Goal: Transaction & Acquisition: Purchase product/service

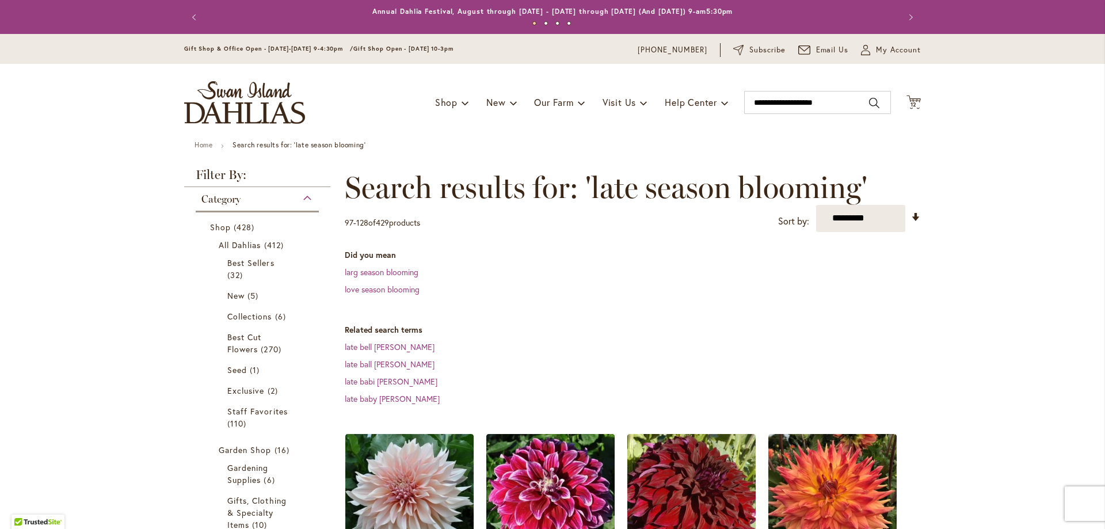
scroll to position [2017, 0]
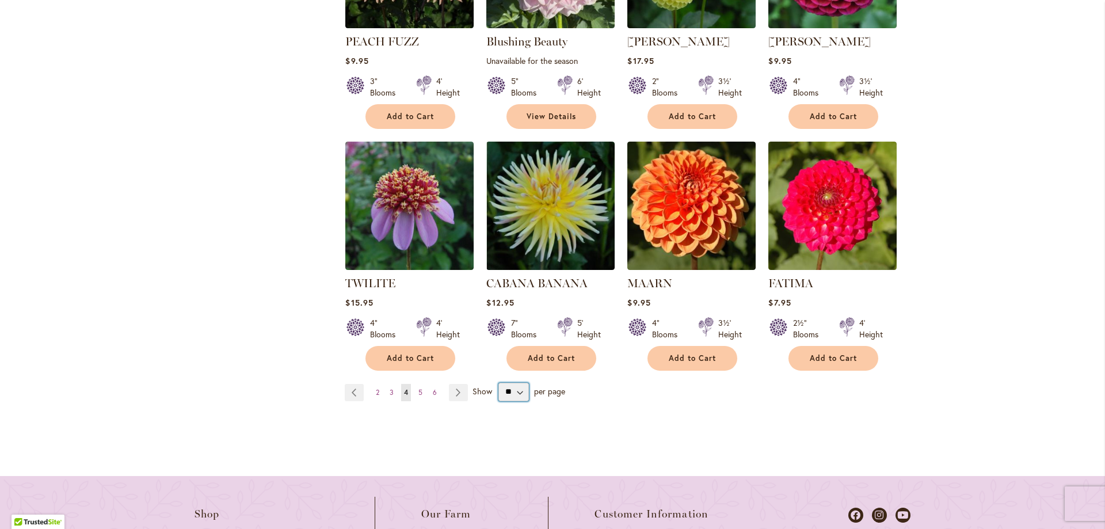
click at [510, 383] on select "** ** ** **" at bounding box center [513, 392] width 31 height 18
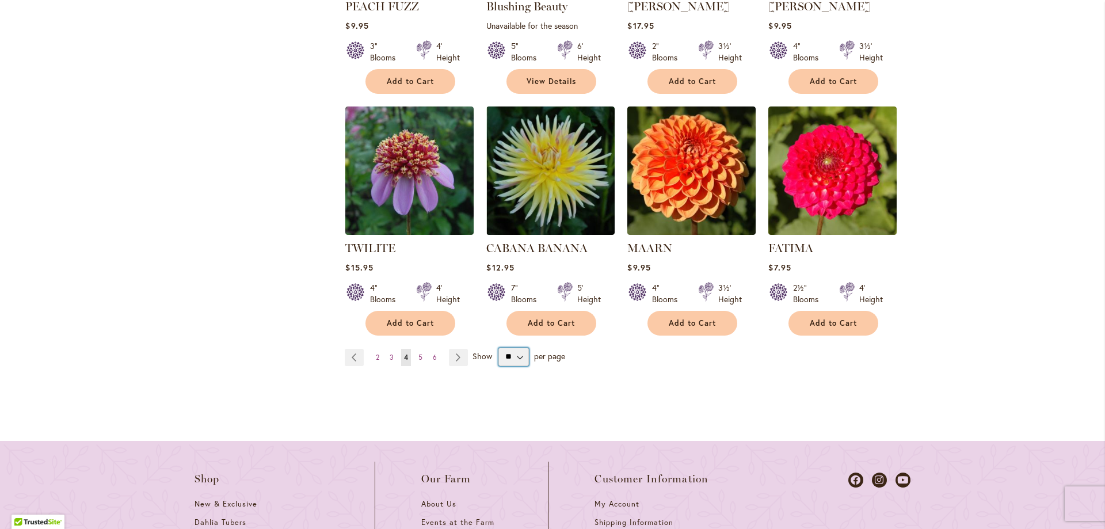
scroll to position [2077, 0]
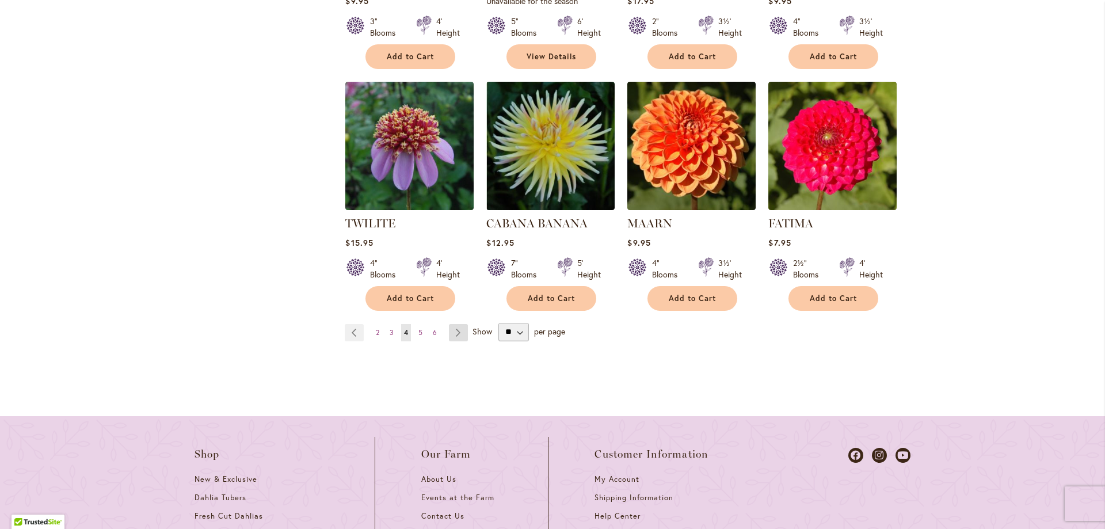
click at [452, 324] on link "Page Next" at bounding box center [458, 332] width 19 height 17
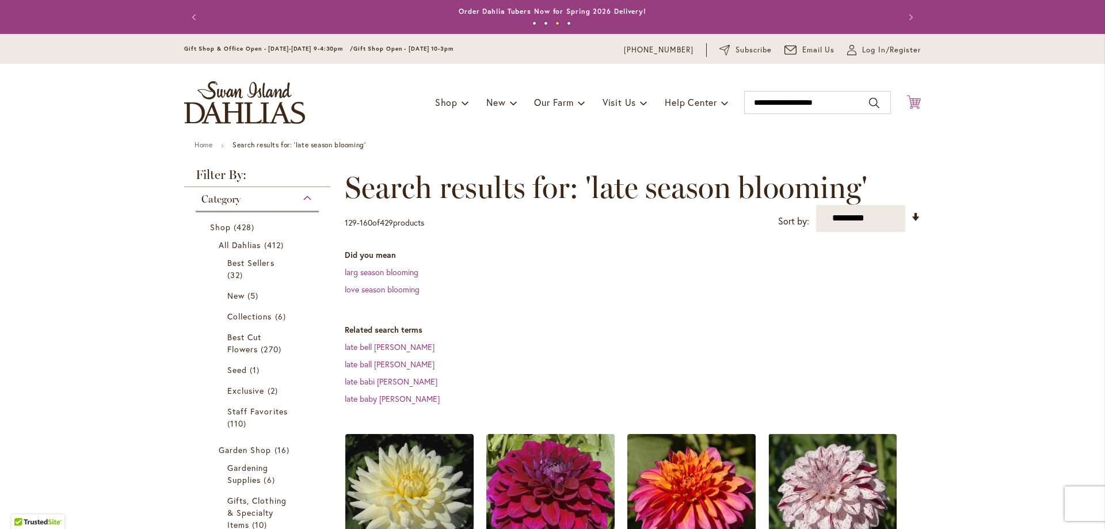
click at [913, 96] on icon "Cart .cls-1 { fill: #231f20; }" at bounding box center [913, 102] width 14 height 14
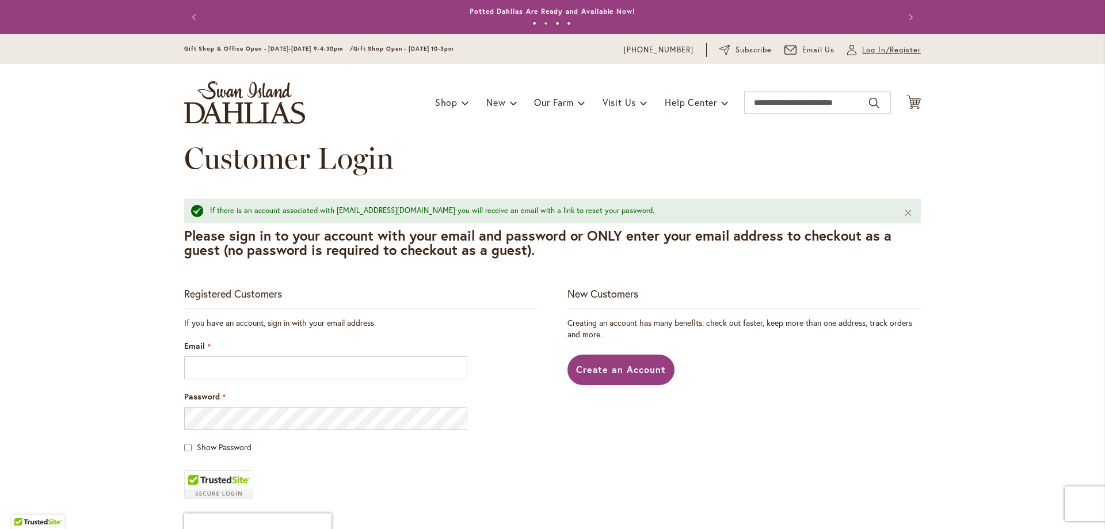
click at [874, 54] on span "Log In/Register" at bounding box center [891, 50] width 59 height 12
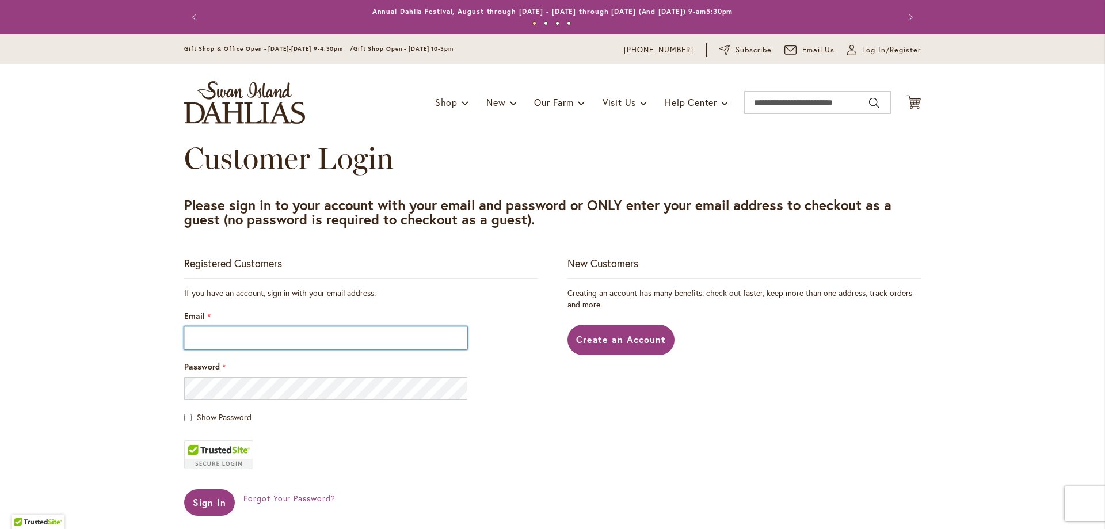
click at [216, 334] on input "Email" at bounding box center [325, 337] width 283 height 23
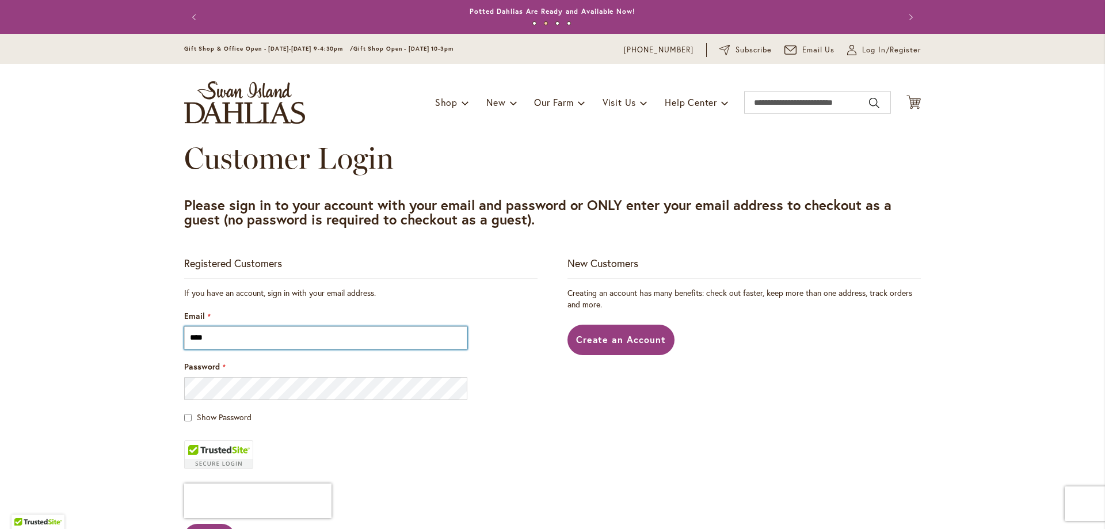
type input "**********"
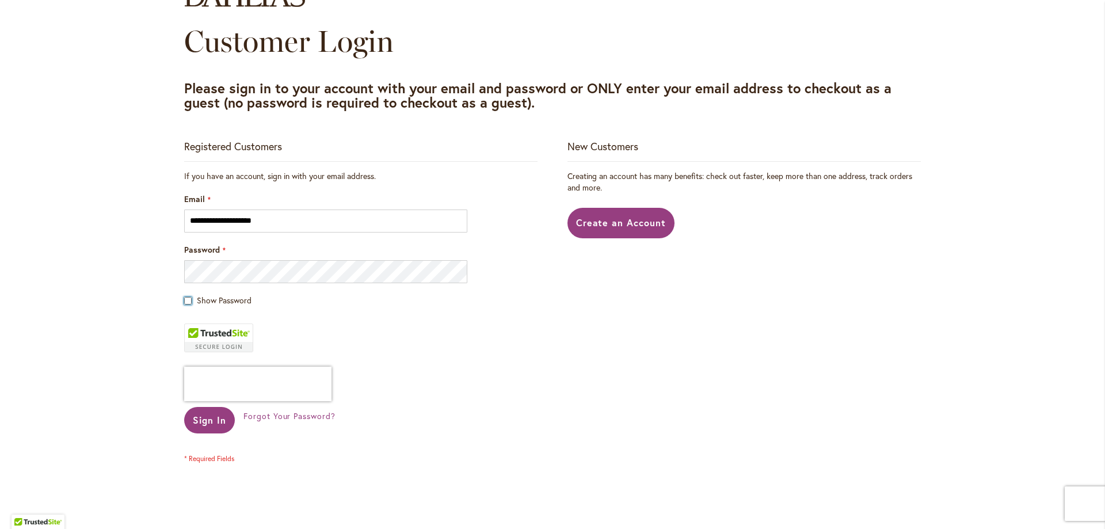
scroll to position [139, 0]
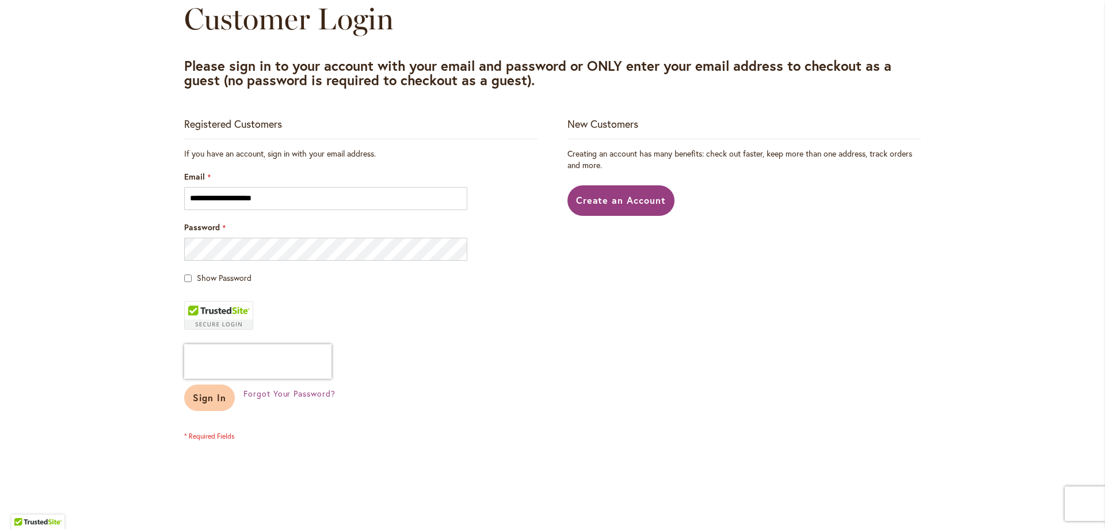
click at [200, 399] on span "Sign In" at bounding box center [209, 397] width 33 height 12
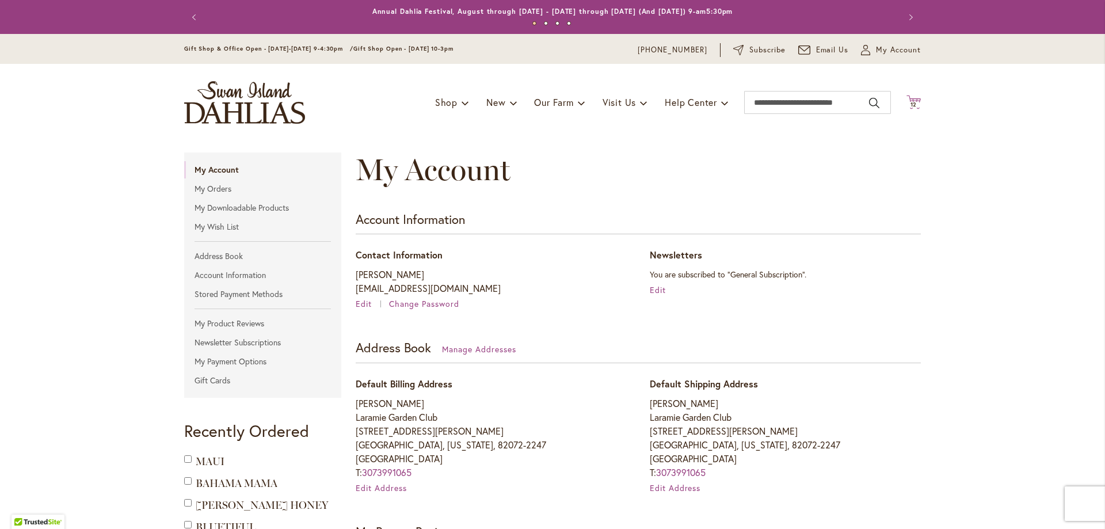
click at [910, 104] on span "12" at bounding box center [913, 104] width 7 height 7
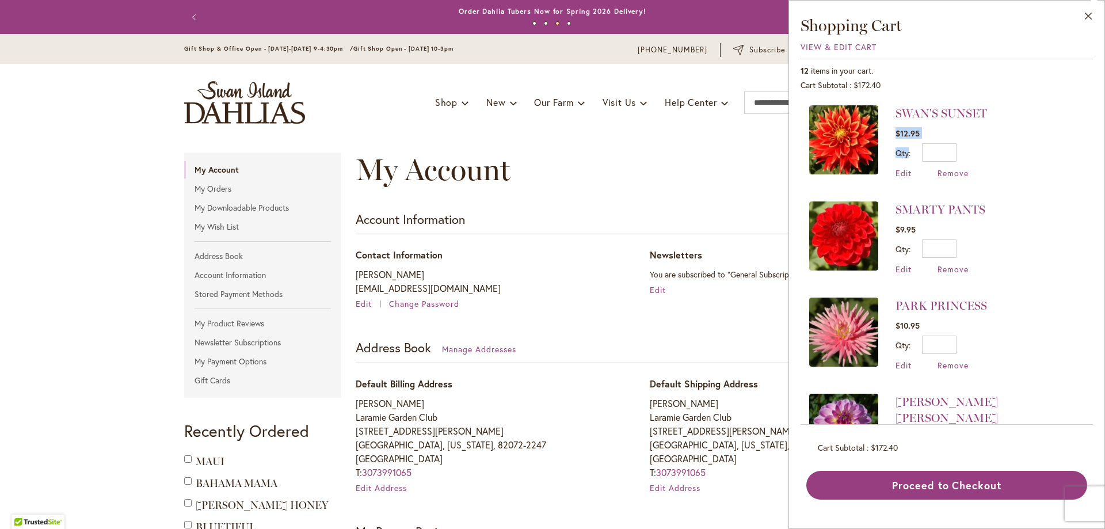
drag, startPoint x: 1093, startPoint y: 115, endPoint x: 1093, endPoint y: 142, distance: 26.5
click at [1093, 142] on div "Close Shopping Cart View & Edit Cart 12 items in your cart. Cart Subtotal $172.…" at bounding box center [946, 264] width 317 height 529
click at [961, 172] on span "Remove" at bounding box center [953, 172] width 31 height 11
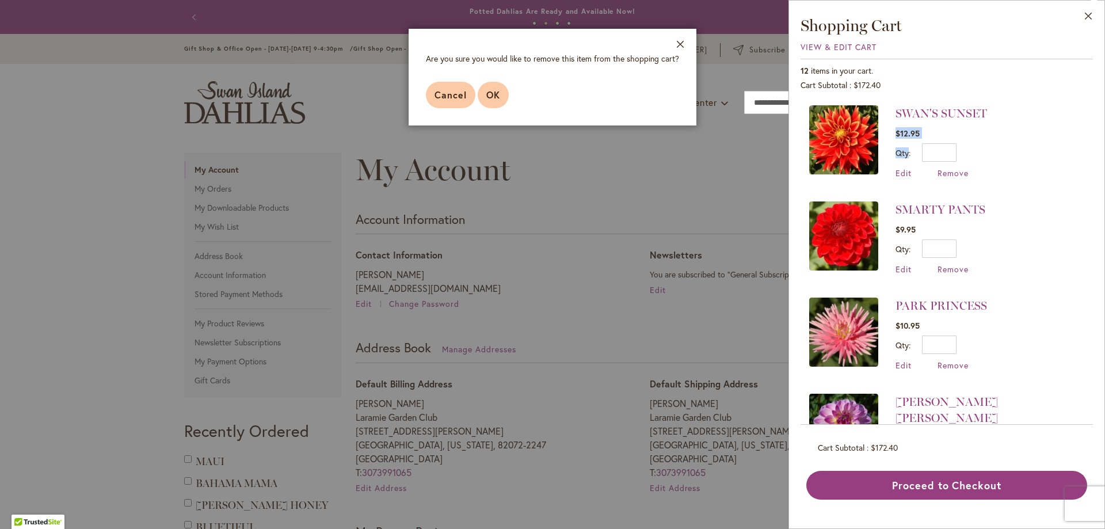
click at [494, 98] on span "OK" at bounding box center [493, 95] width 14 height 12
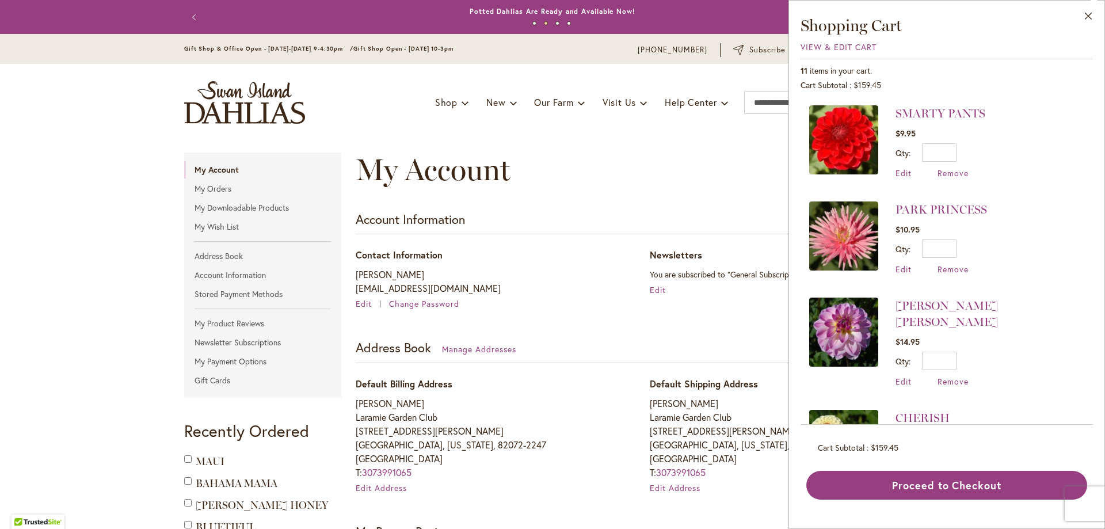
click at [962, 376] on span "Remove" at bounding box center [953, 381] width 31 height 11
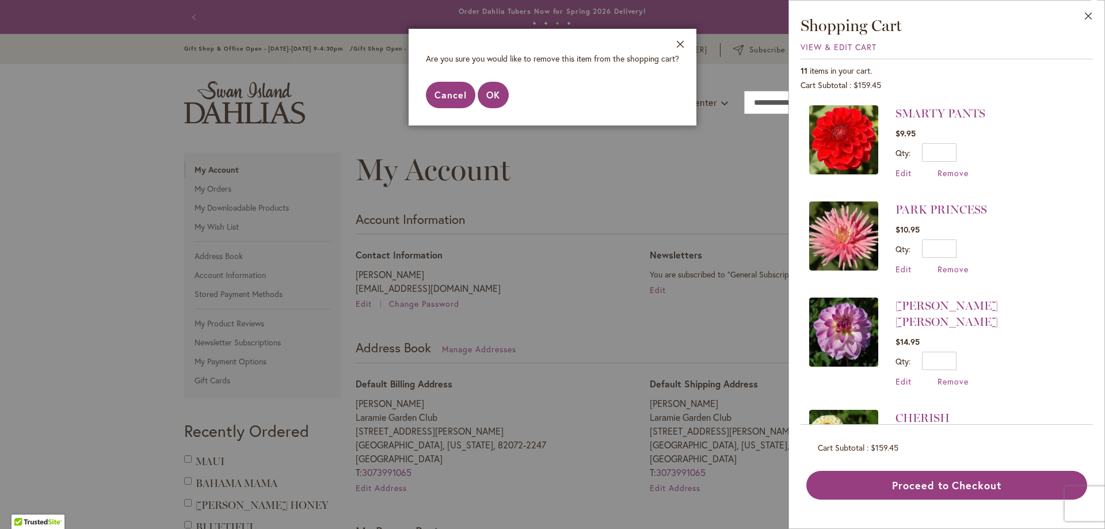
click at [445, 97] on span "Cancel" at bounding box center [451, 95] width 32 height 12
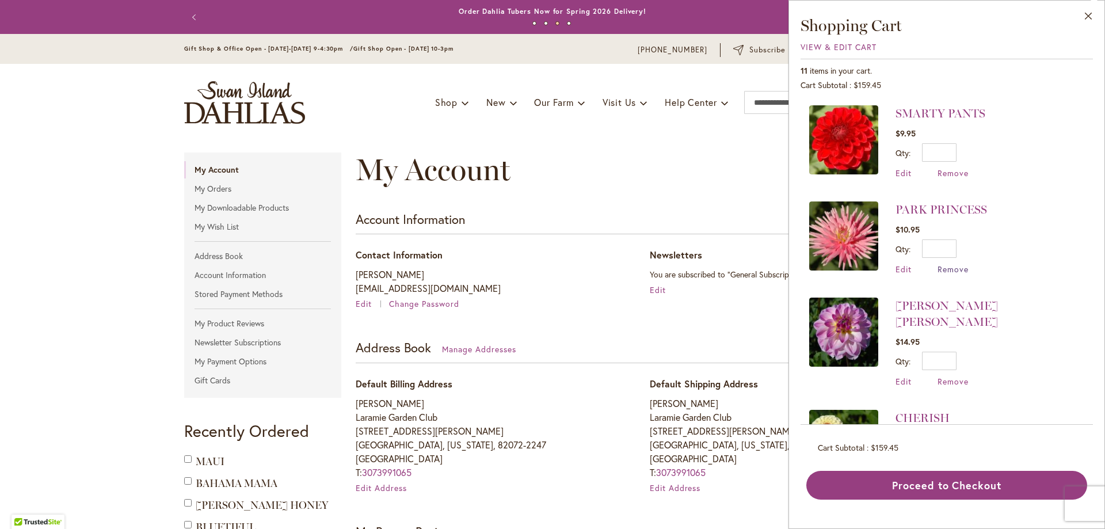
click at [960, 264] on span "Remove" at bounding box center [953, 269] width 31 height 11
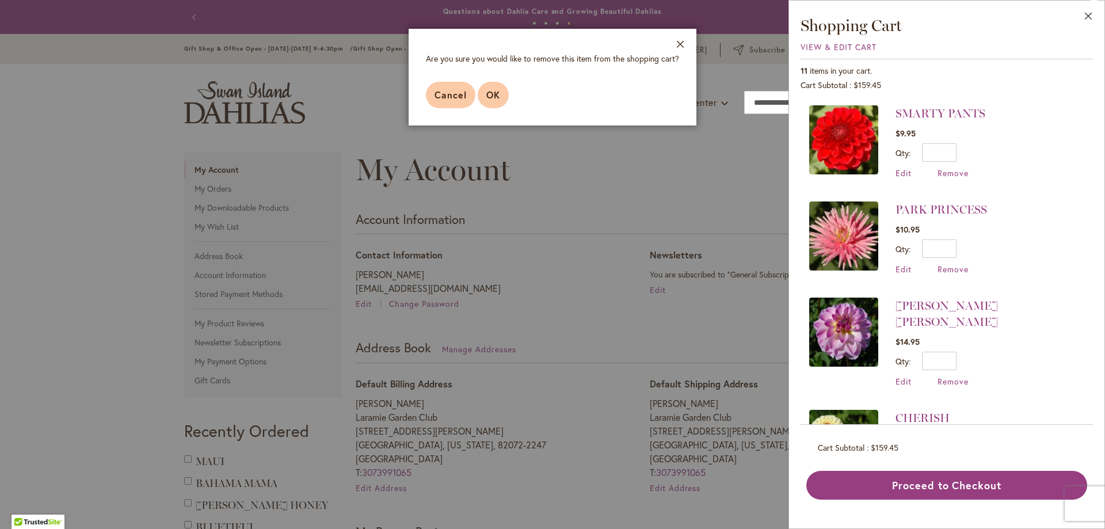
click at [494, 93] on span "OK" at bounding box center [493, 95] width 14 height 12
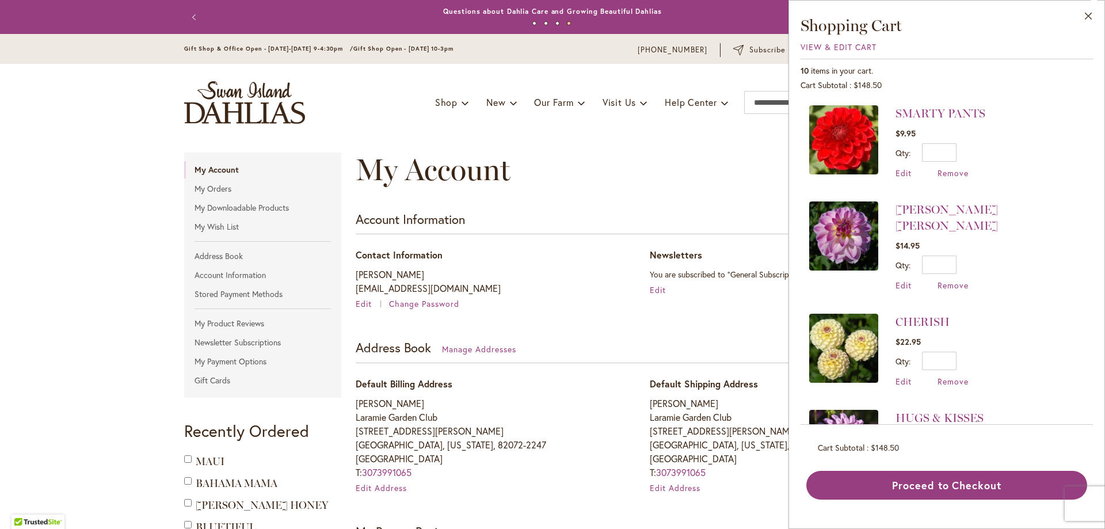
scroll to position [82, 0]
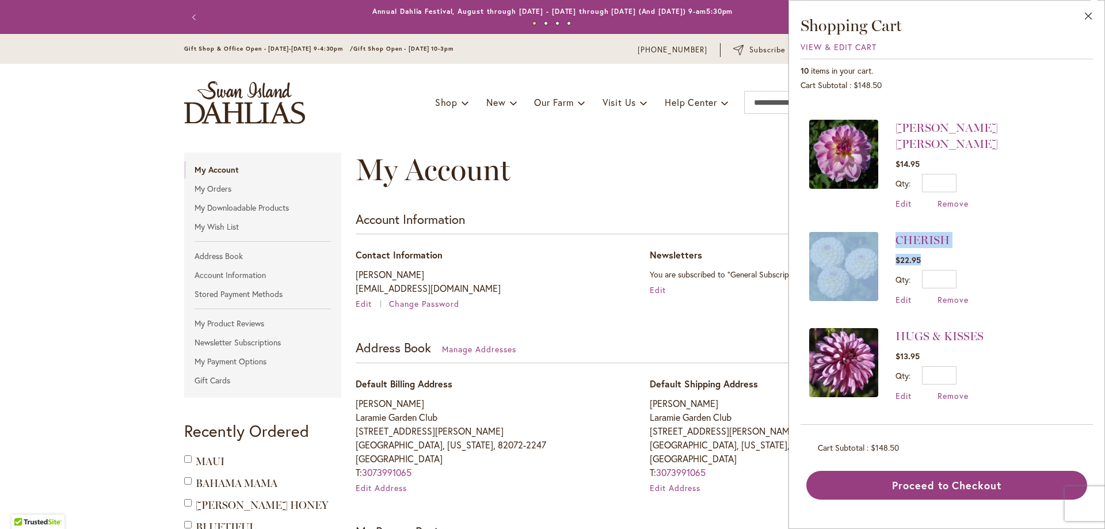
drag, startPoint x: 1093, startPoint y: 195, endPoint x: 1094, endPoint y: 239, distance: 44.3
click at [1094, 239] on div "Close Shopping Cart View & Edit Cart 10 items in your cart. Cart Subtotal $148.…" at bounding box center [946, 264] width 317 height 529
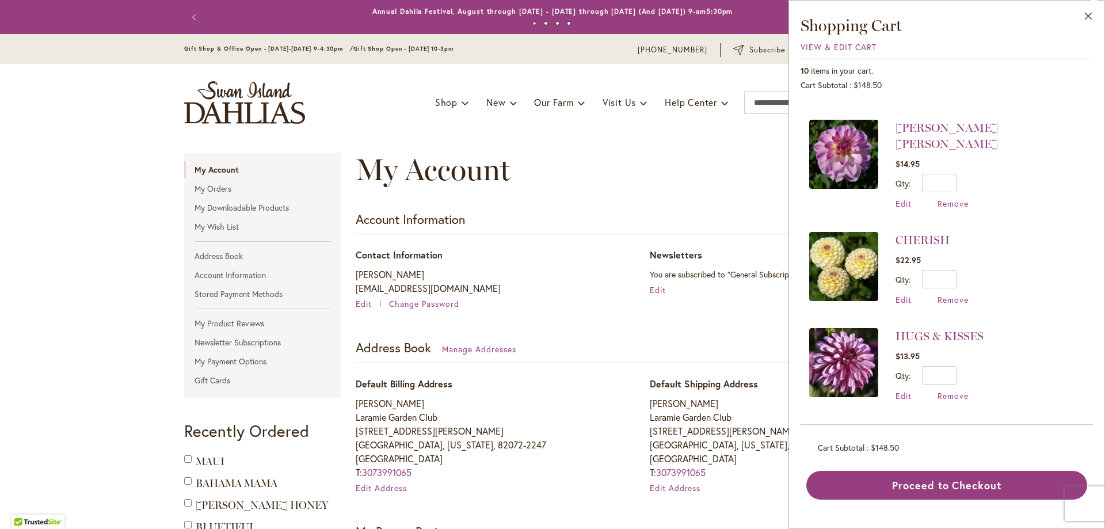
click at [1005, 30] on h3 "Shopping Cart" at bounding box center [947, 25] width 292 height 21
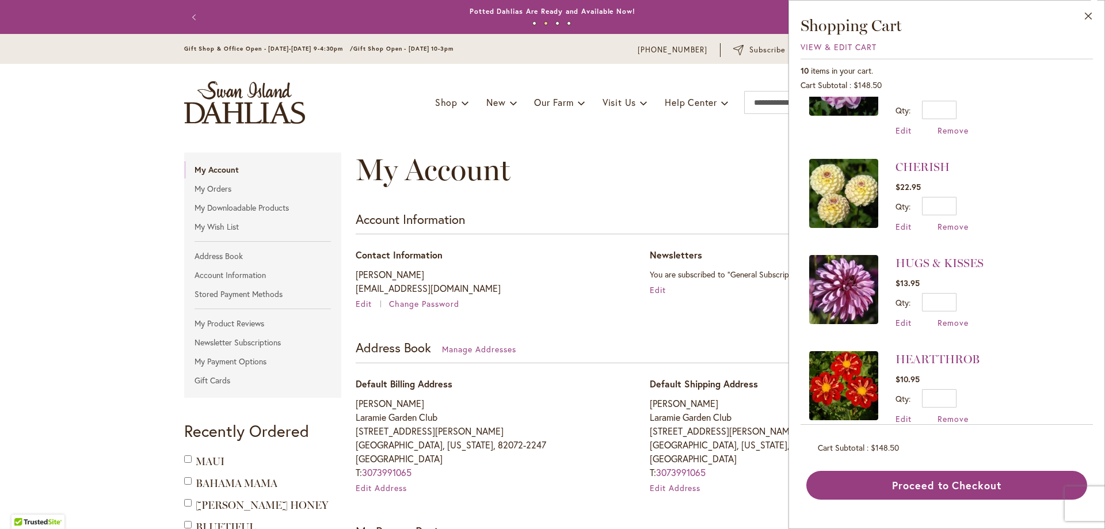
scroll to position [201, 0]
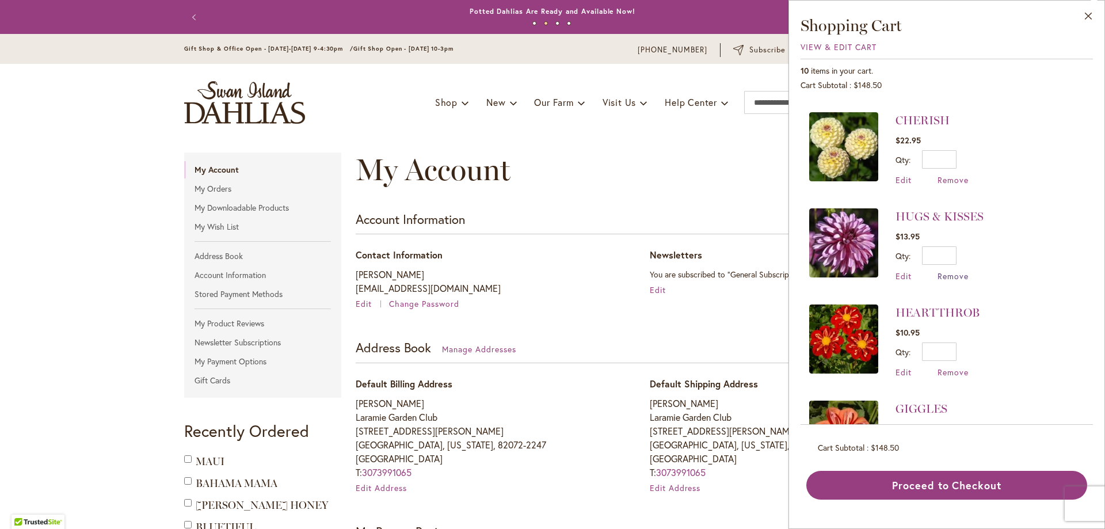
click at [959, 270] on span "Remove" at bounding box center [953, 275] width 31 height 11
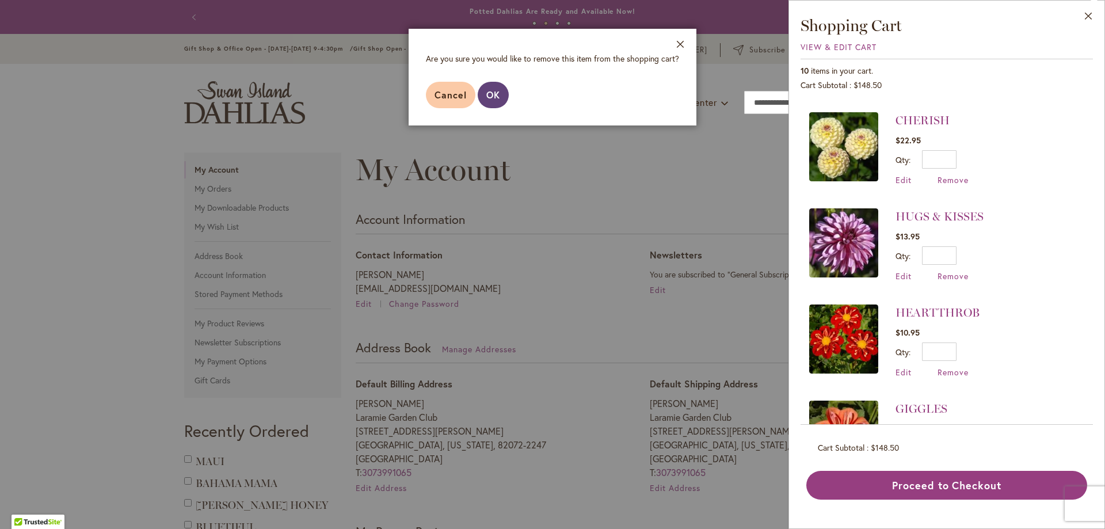
click at [505, 98] on button "OK" at bounding box center [493, 95] width 31 height 26
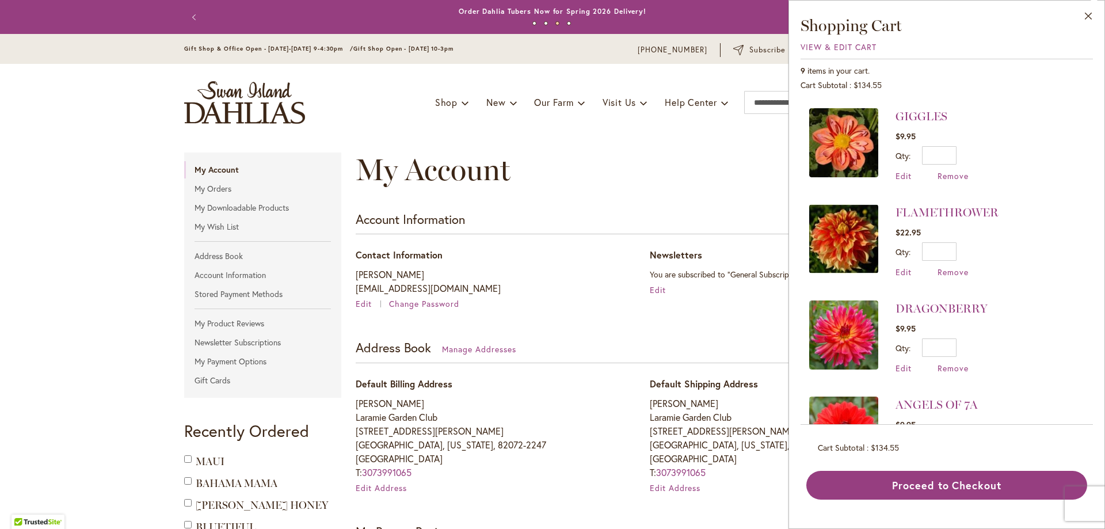
scroll to position [402, 0]
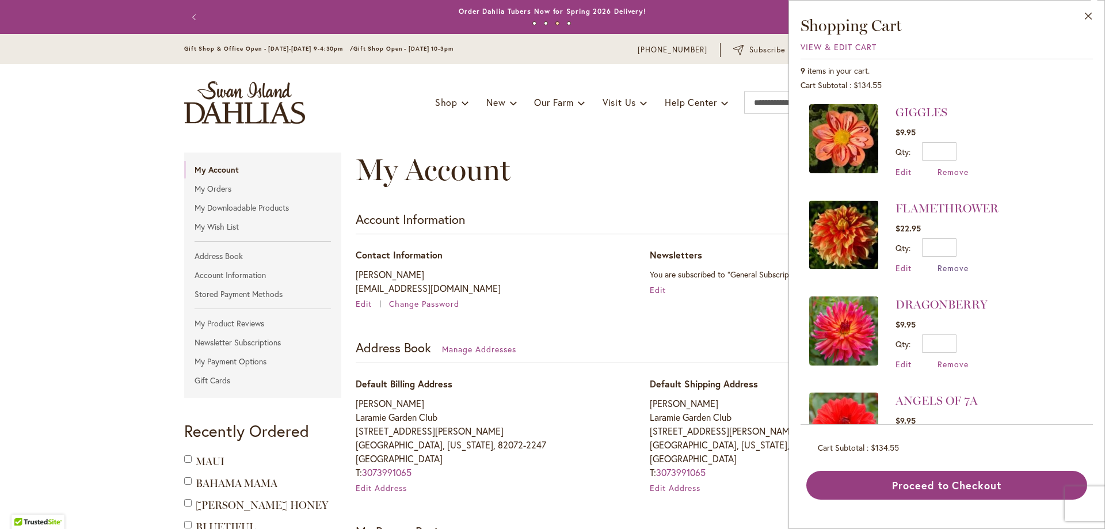
click at [959, 262] on span "Remove" at bounding box center [953, 267] width 31 height 11
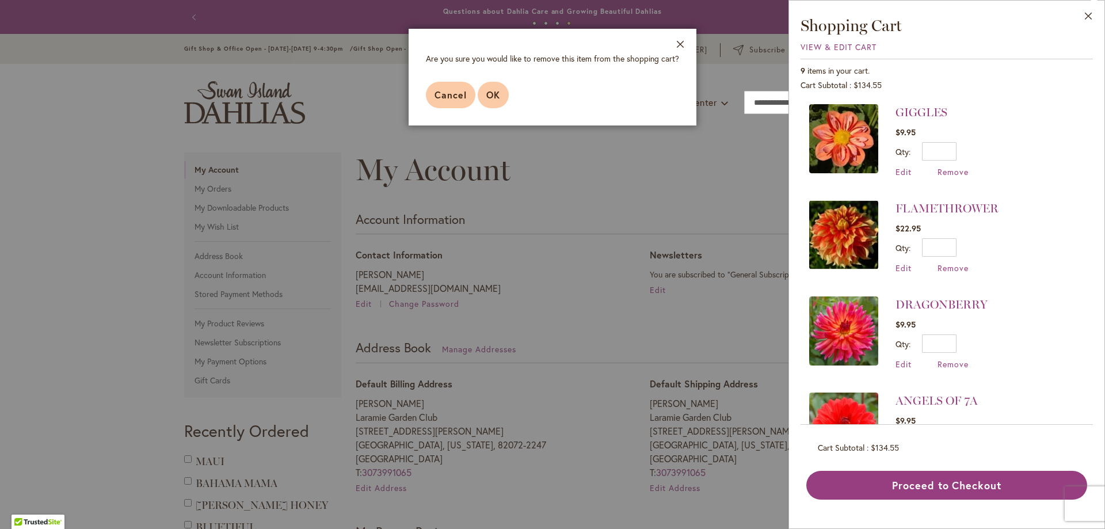
click at [489, 96] on span "OK" at bounding box center [493, 95] width 14 height 12
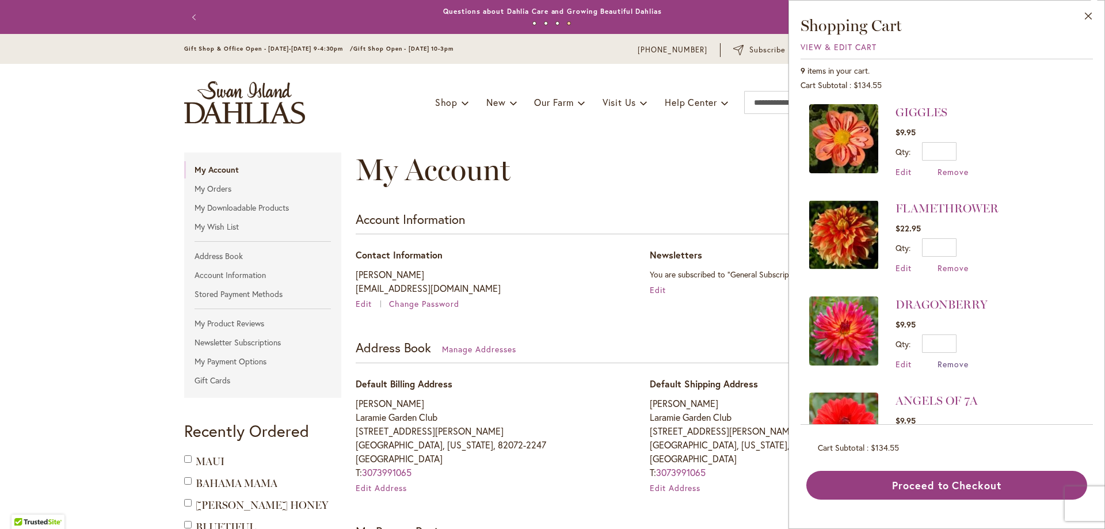
click at [951, 359] on span "Remove" at bounding box center [953, 364] width 31 height 11
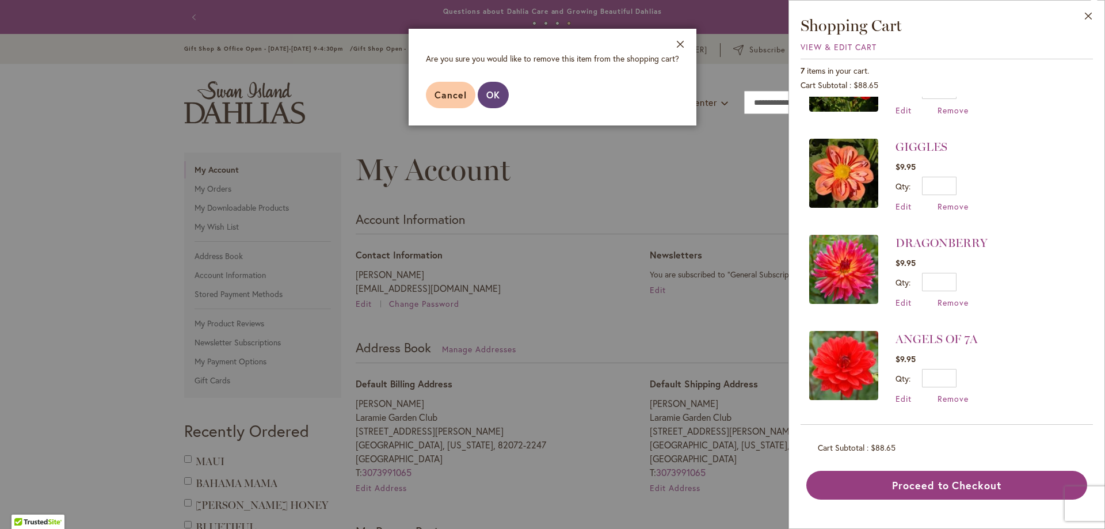
scroll to position [0, 0]
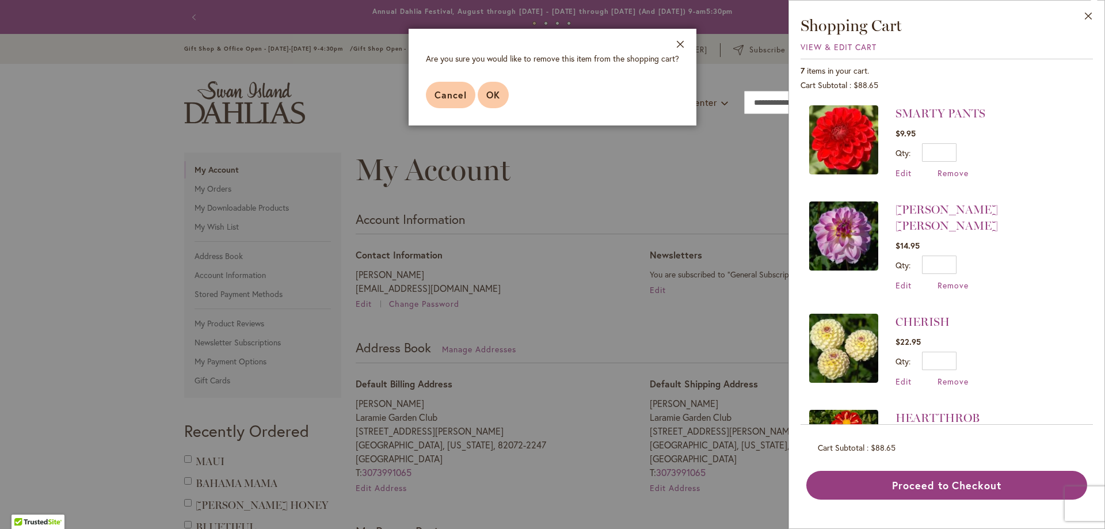
click at [489, 92] on span "OK" at bounding box center [493, 95] width 14 height 12
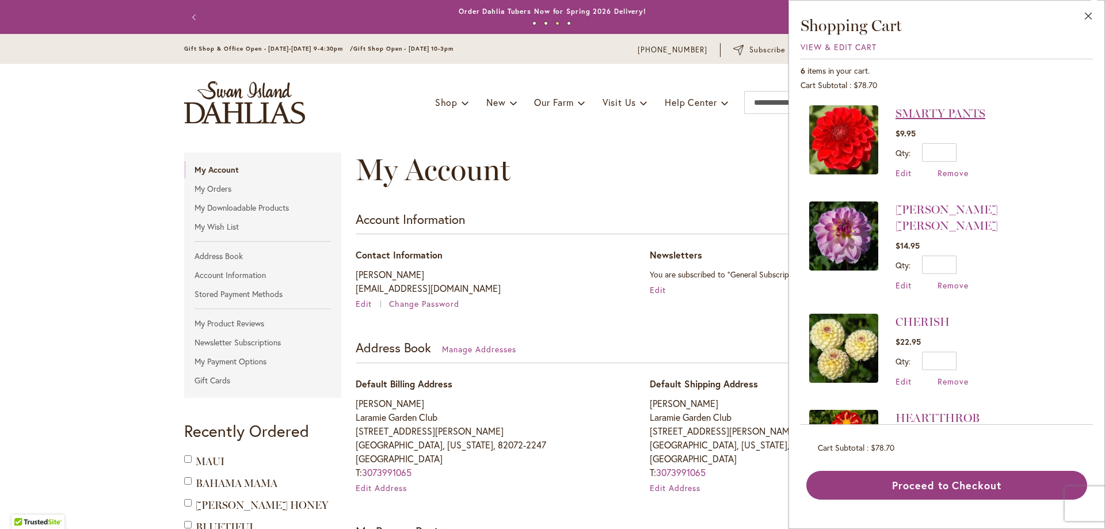
click at [959, 109] on link "SMARTY PANTS" at bounding box center [941, 113] width 90 height 14
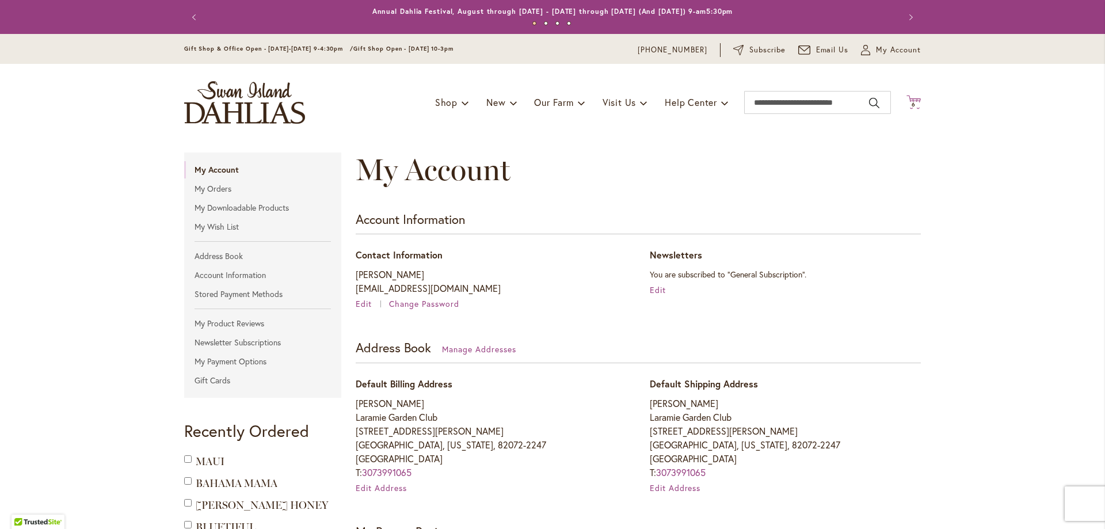
click at [912, 106] on span "6" at bounding box center [914, 104] width 4 height 7
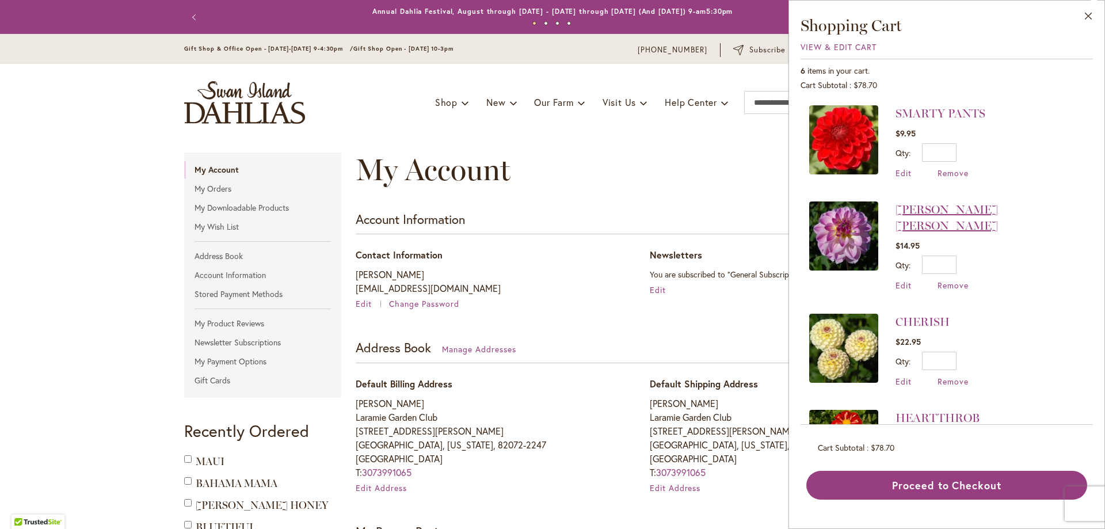
click at [927, 209] on link "[PERSON_NAME] [PERSON_NAME]" at bounding box center [947, 218] width 102 height 30
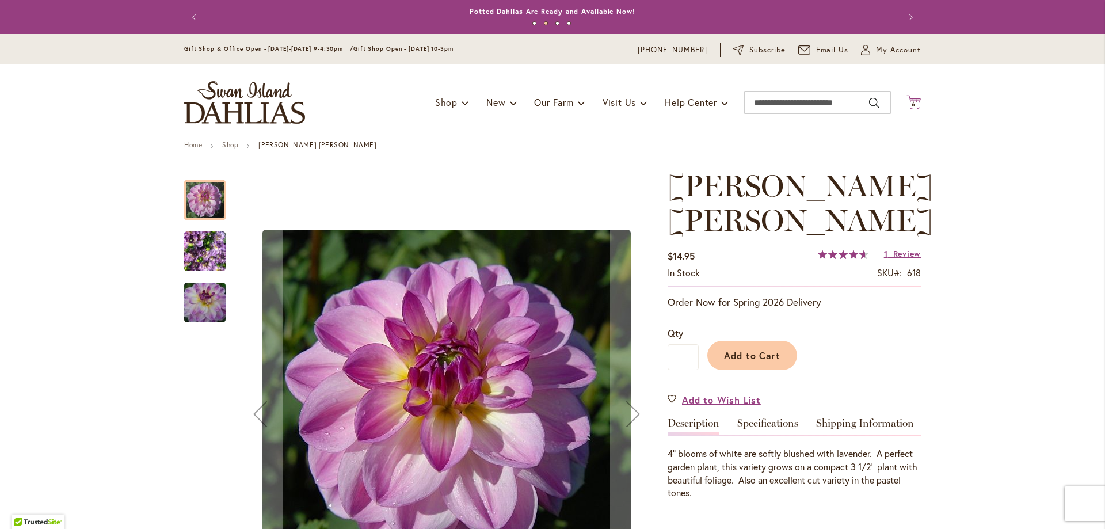
click at [913, 100] on icon "Cart .cls-1 { fill: #231f20; }" at bounding box center [913, 102] width 14 height 14
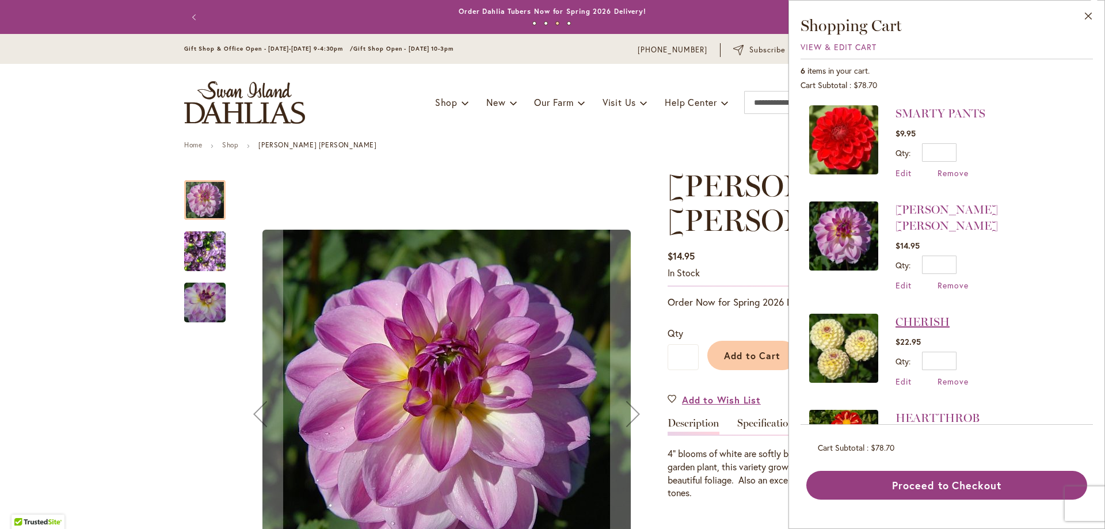
click at [926, 315] on link "CHERISH" at bounding box center [923, 322] width 54 height 14
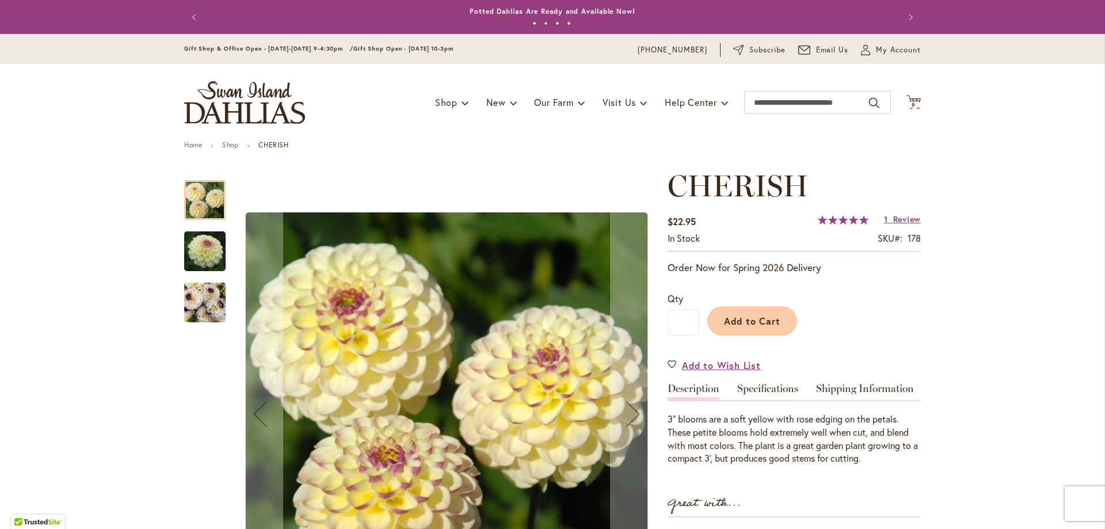
click at [919, 108] on div "Toggle Nav Shop Dahlia Tubers Collections Fresh Cut Dahlias Gardening Supplies …" at bounding box center [553, 102] width 760 height 77
click at [912, 105] on span "6" at bounding box center [914, 104] width 4 height 7
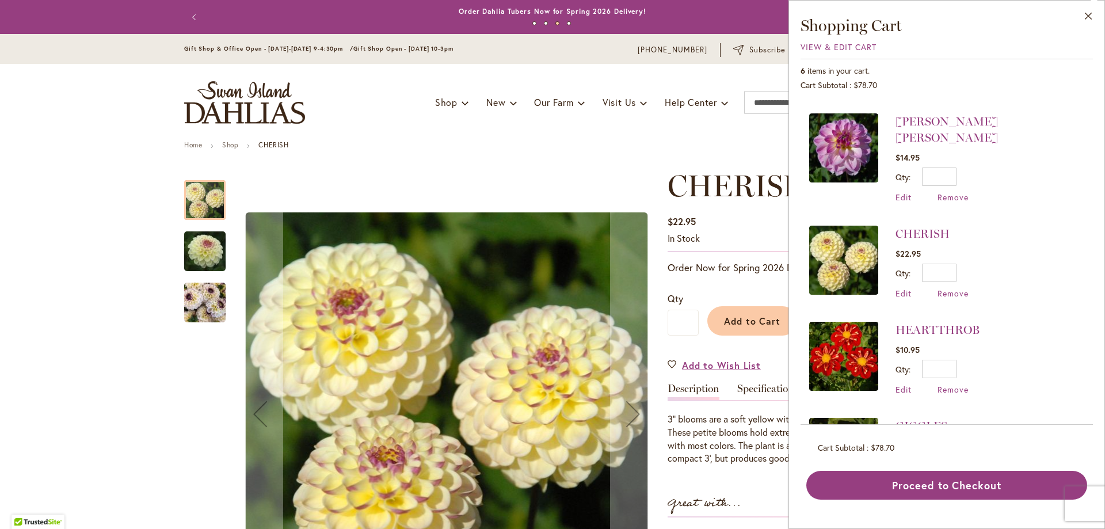
scroll to position [165, 0]
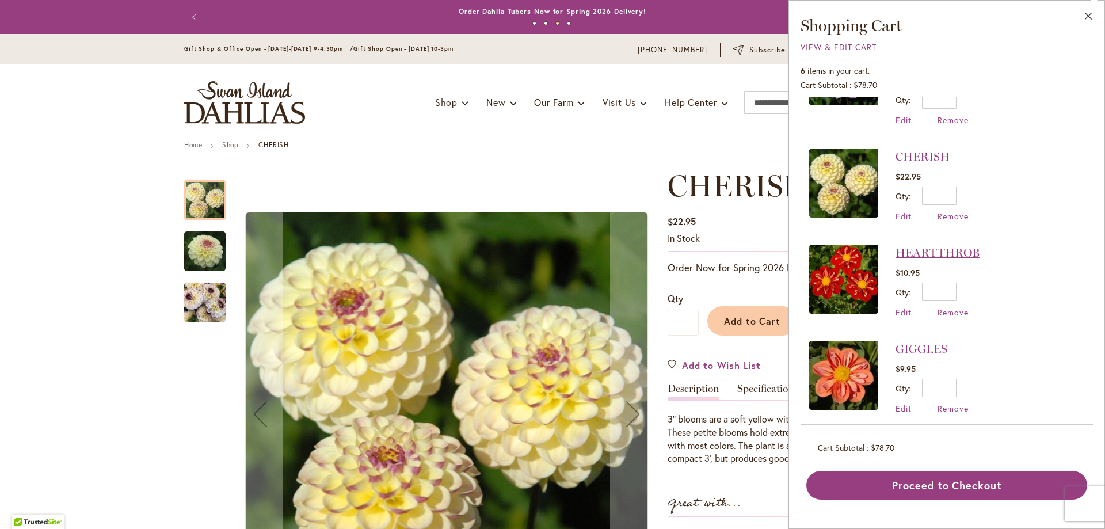
click at [959, 246] on link "HEARTTHROB" at bounding box center [938, 253] width 84 height 14
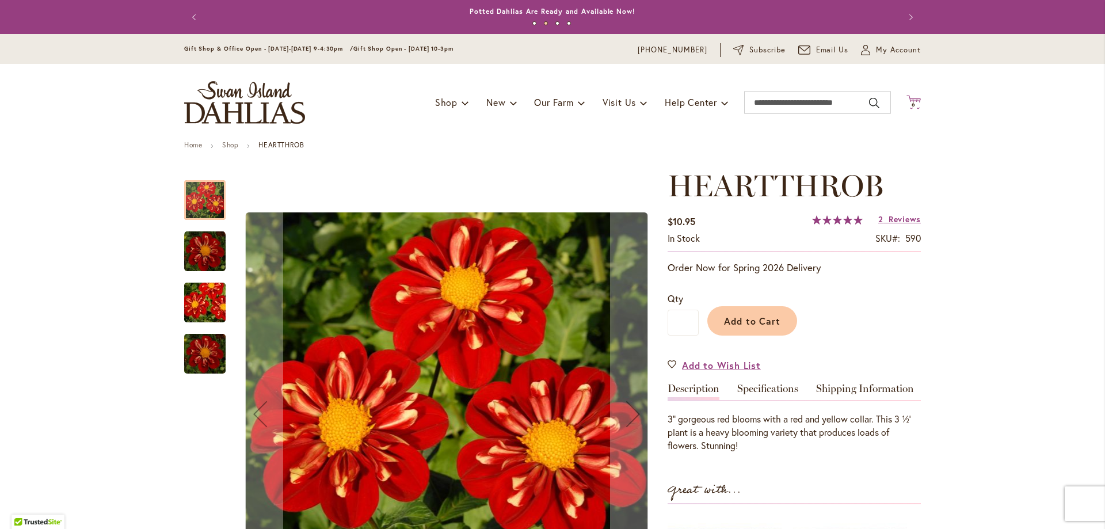
click at [912, 101] on span "6" at bounding box center [914, 104] width 4 height 7
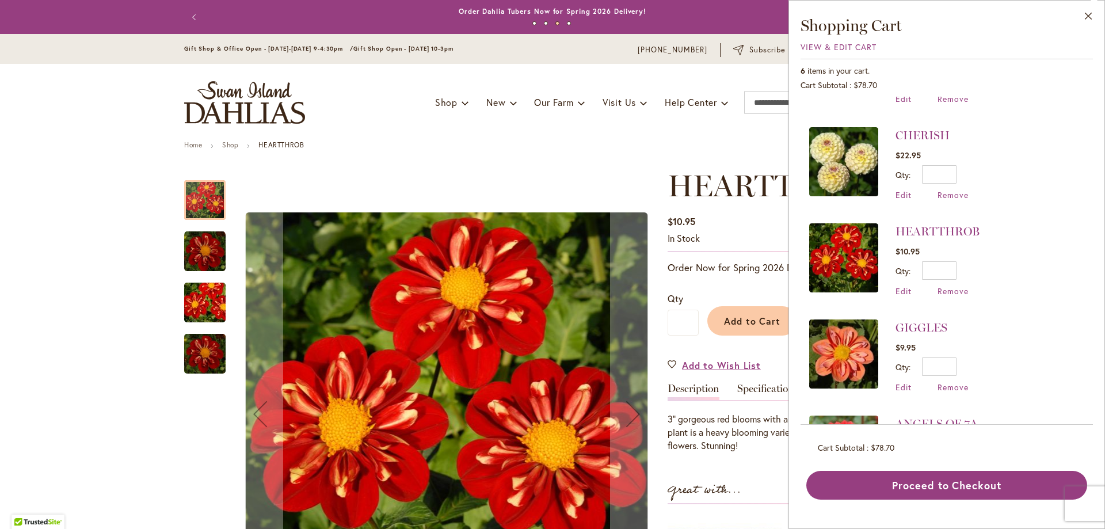
scroll to position [194, 0]
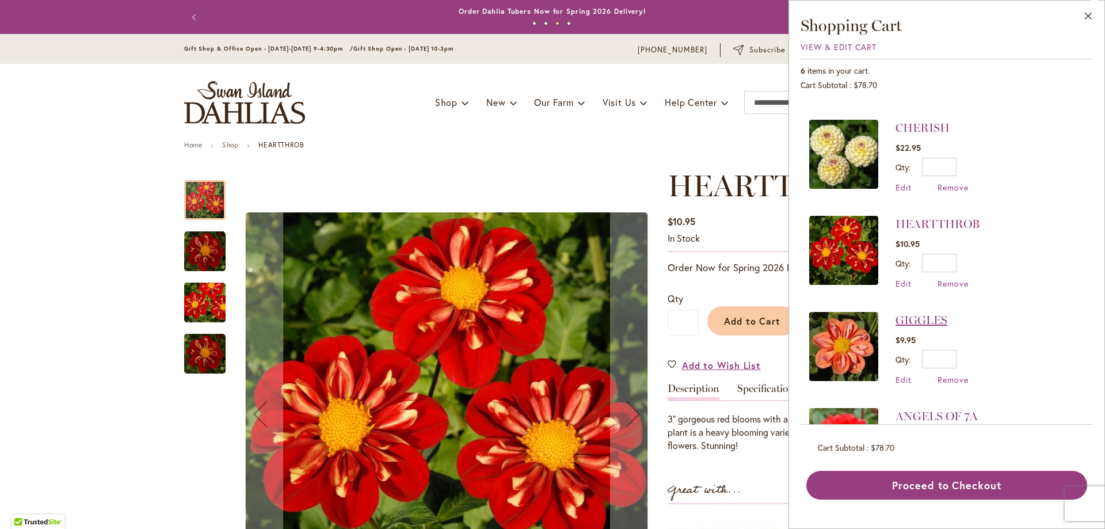
click at [930, 313] on link "GIGGLES" at bounding box center [922, 320] width 52 height 14
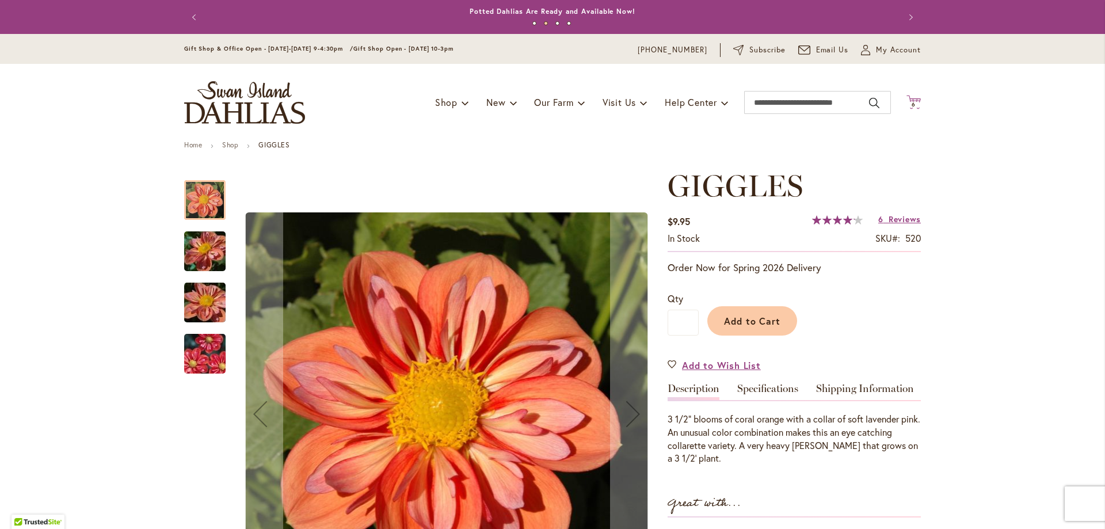
click at [914, 106] on span "6 6 items" at bounding box center [914, 105] width 12 height 6
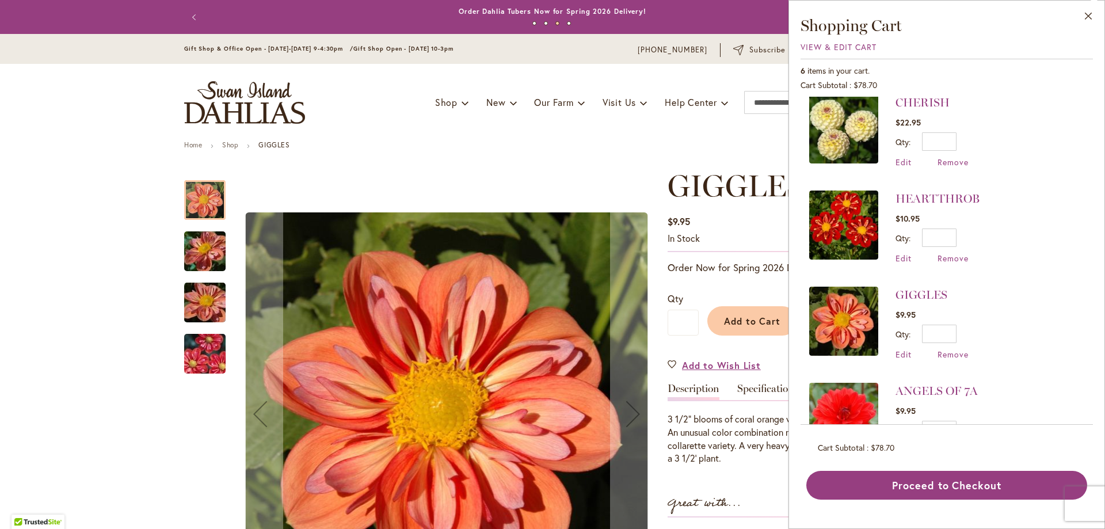
scroll to position [252, 0]
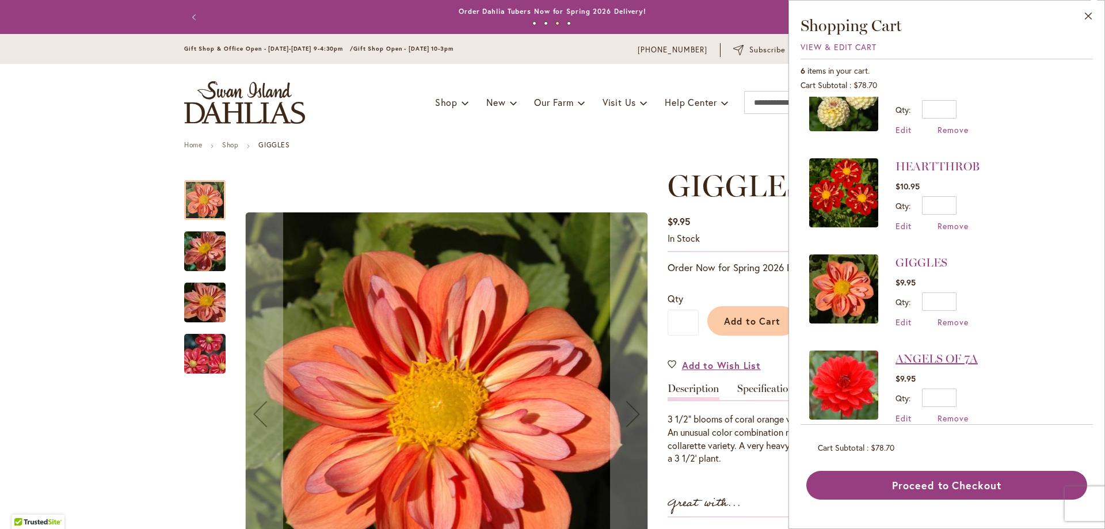
click at [934, 352] on link "ANGELS OF 7A" at bounding box center [937, 359] width 82 height 14
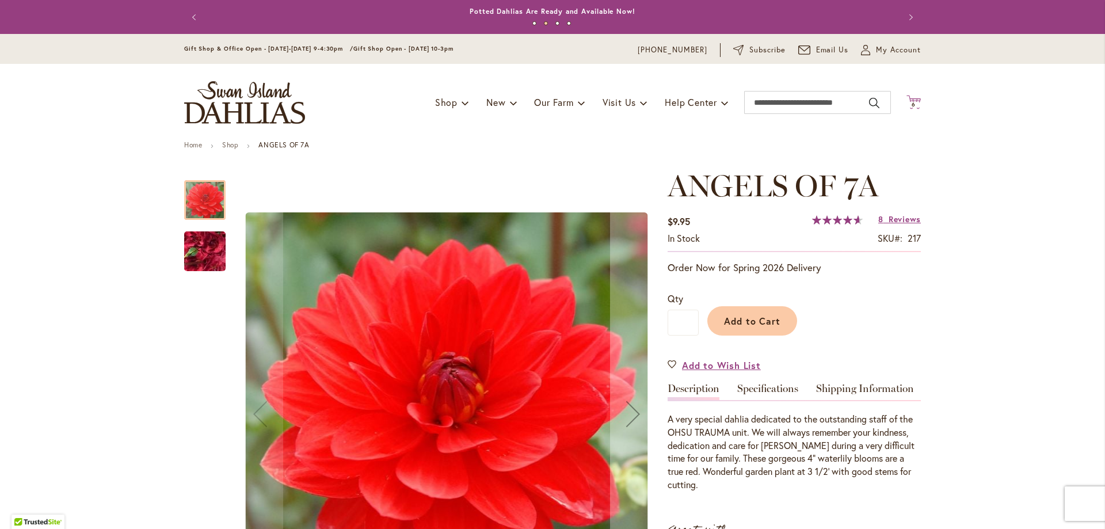
click at [912, 98] on icon "Cart .cls-1 { fill: #231f20; }" at bounding box center [913, 102] width 14 height 14
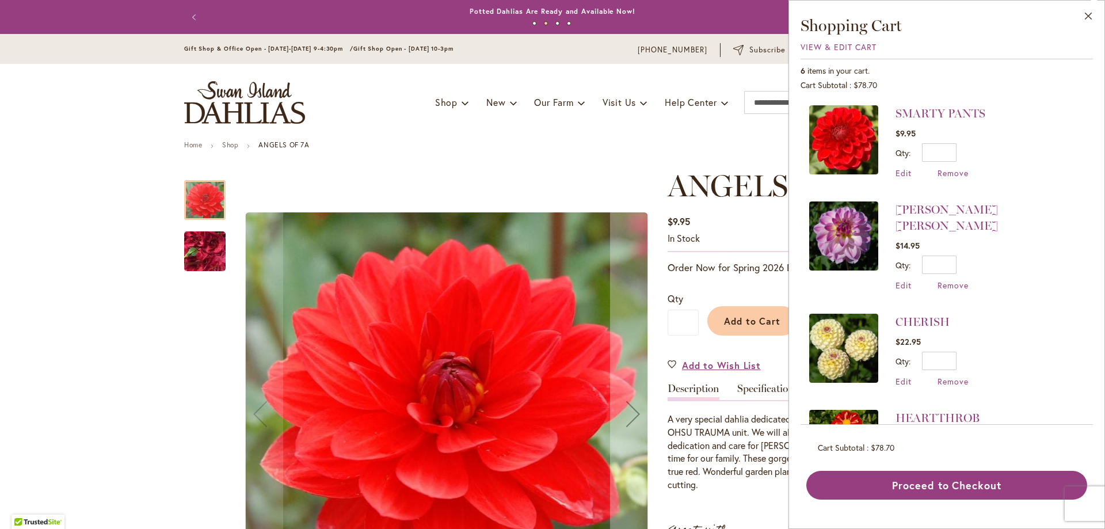
click at [912, 98] on div "Cart .cls-1 { fill: #231f20; } 6 6 items Close Shopping Cart View & Edit Cart 6…" at bounding box center [913, 103] width 14 height 16
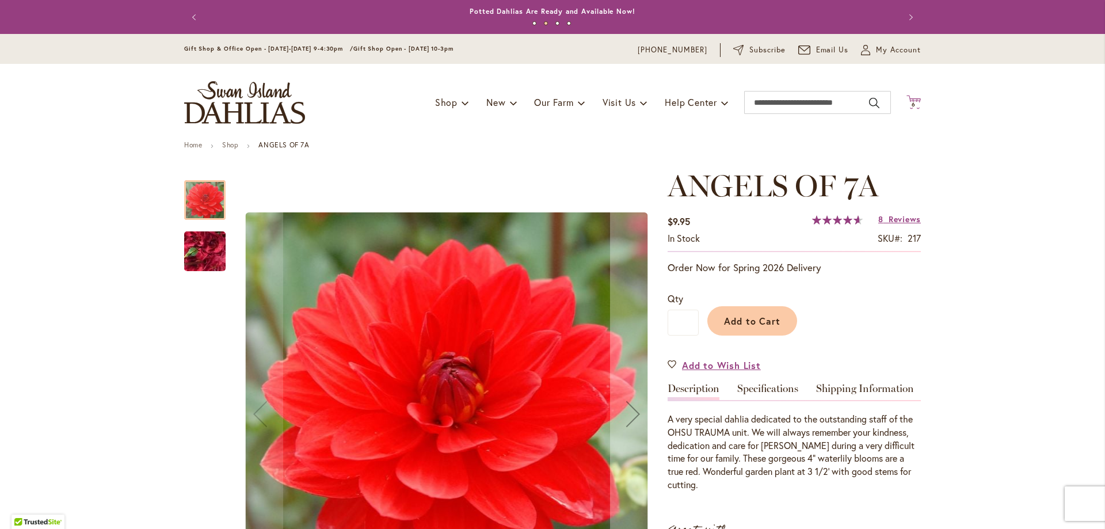
click at [906, 98] on icon "Cart .cls-1 { fill: #231f20; }" at bounding box center [913, 102] width 14 height 14
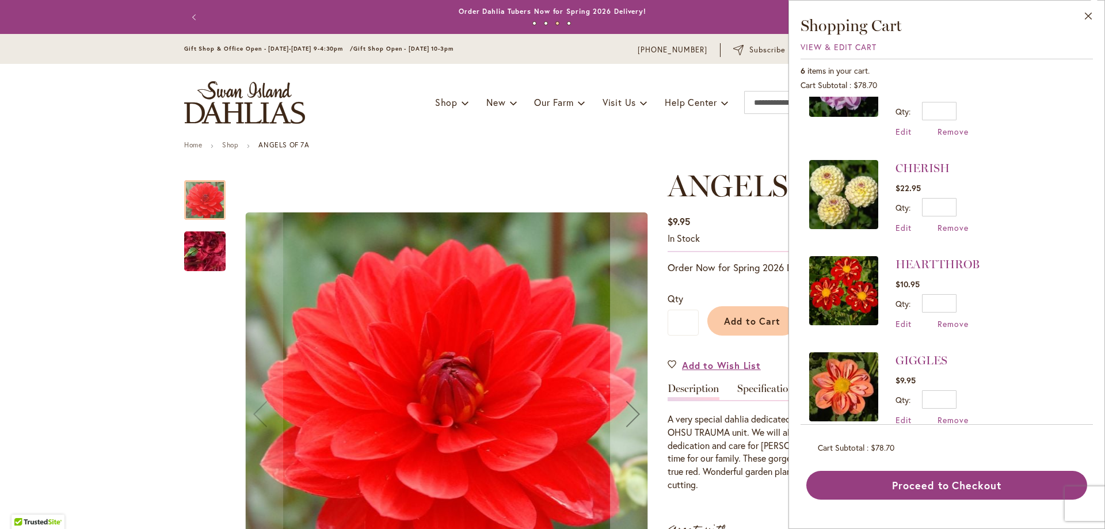
scroll to position [252, 0]
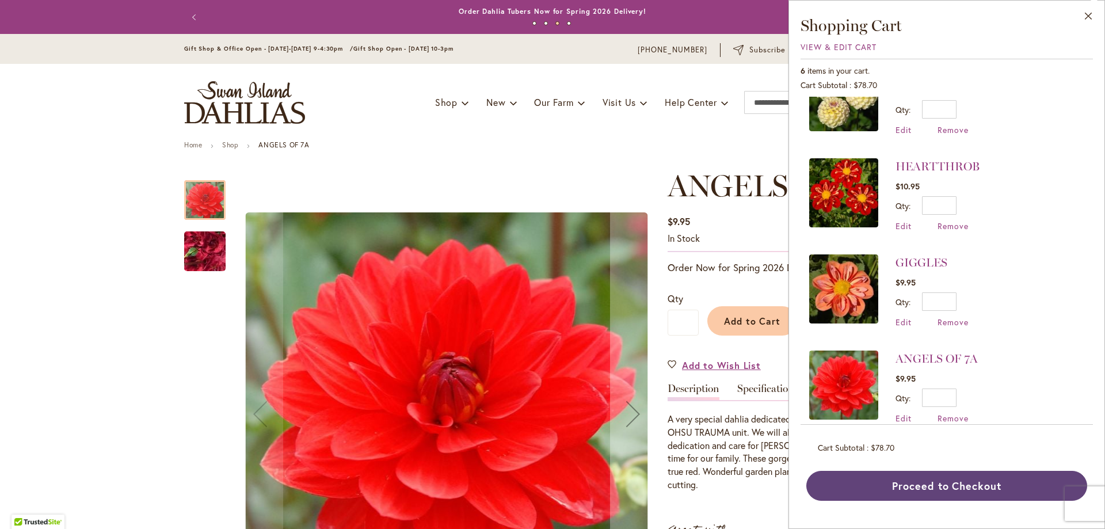
click at [1001, 485] on button "Proceed to Checkout" at bounding box center [946, 486] width 281 height 30
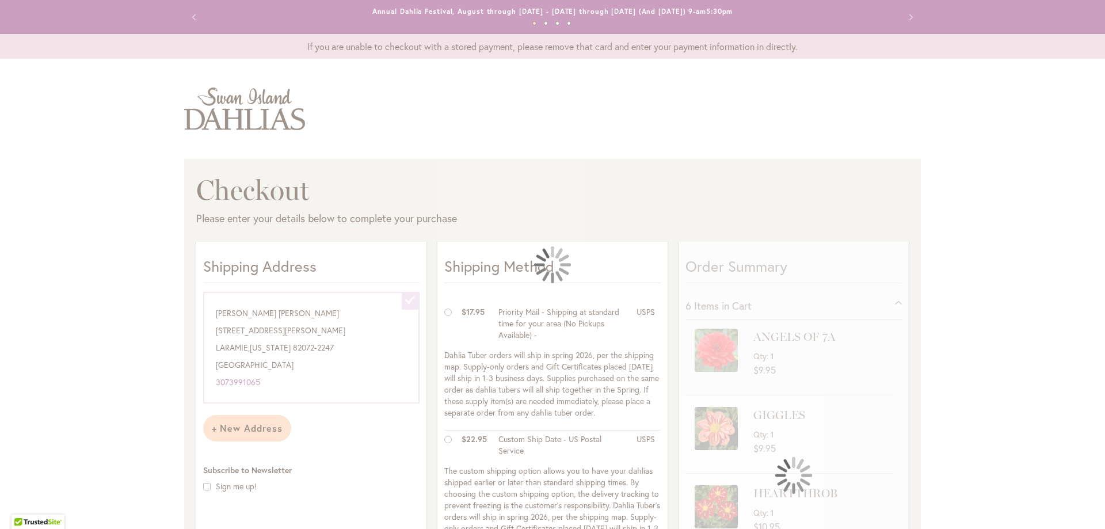
select select "**********"
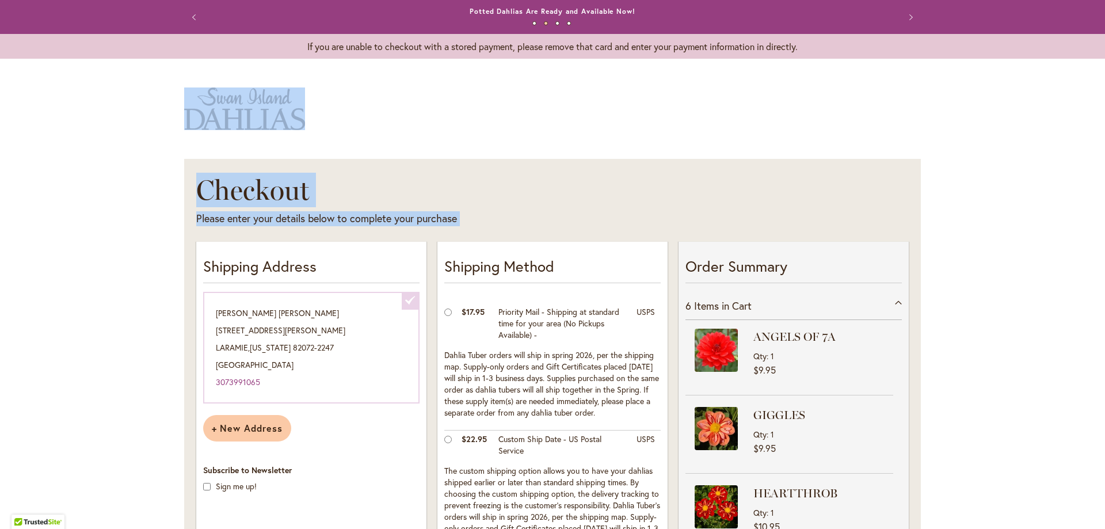
drag, startPoint x: 1099, startPoint y: 52, endPoint x: 1102, endPoint y: 108, distance: 55.3
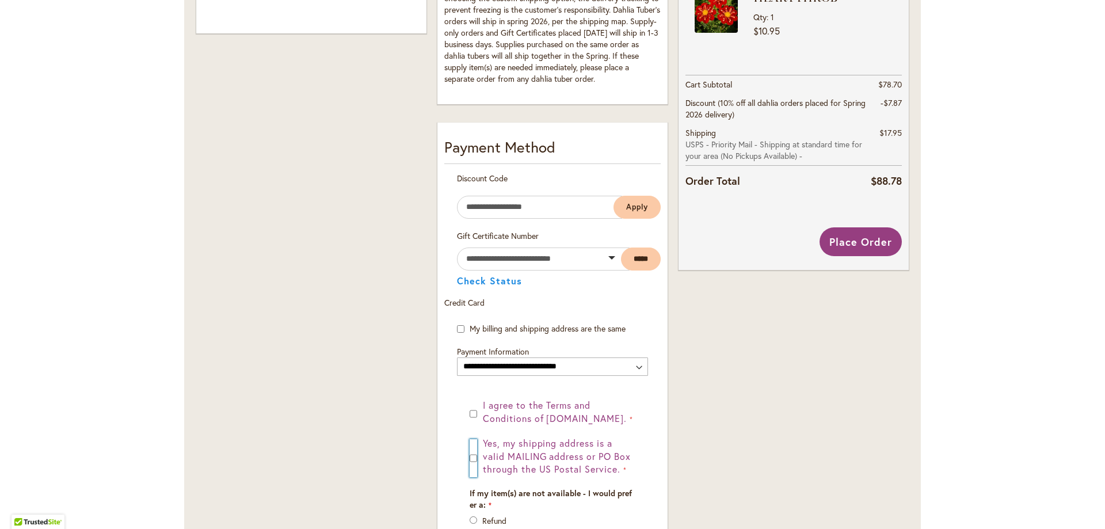
scroll to position [504, 0]
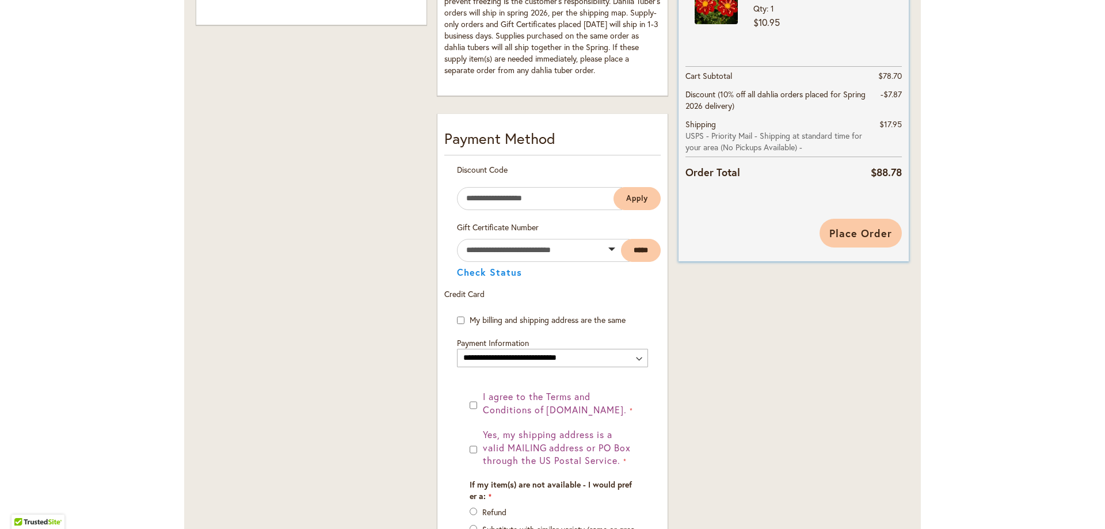
click at [877, 231] on span "Place Order" at bounding box center [860, 233] width 63 height 14
